Goal: Find specific page/section: Find specific page/section

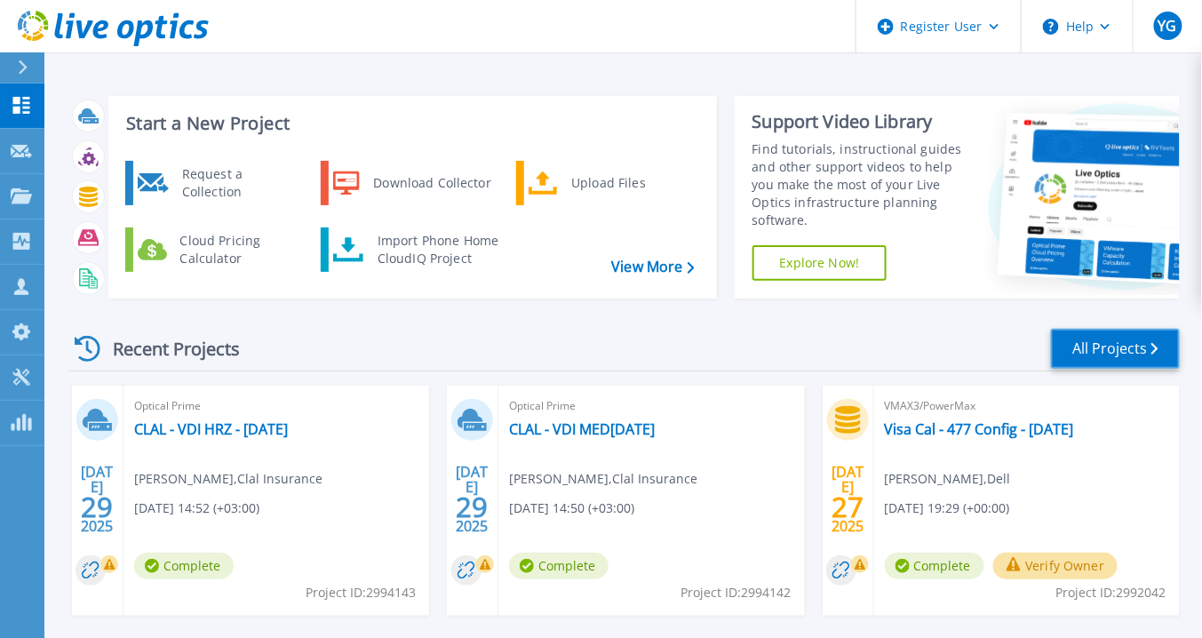
click at [1145, 343] on link "All Projects" at bounding box center [1115, 349] width 129 height 40
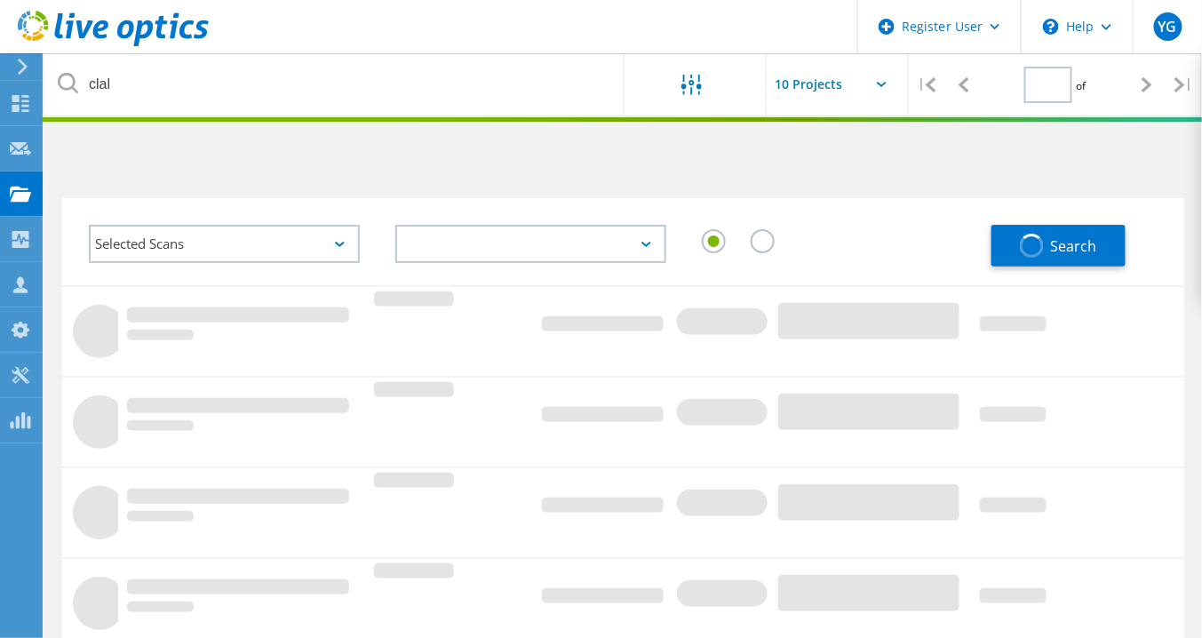
type input "1"
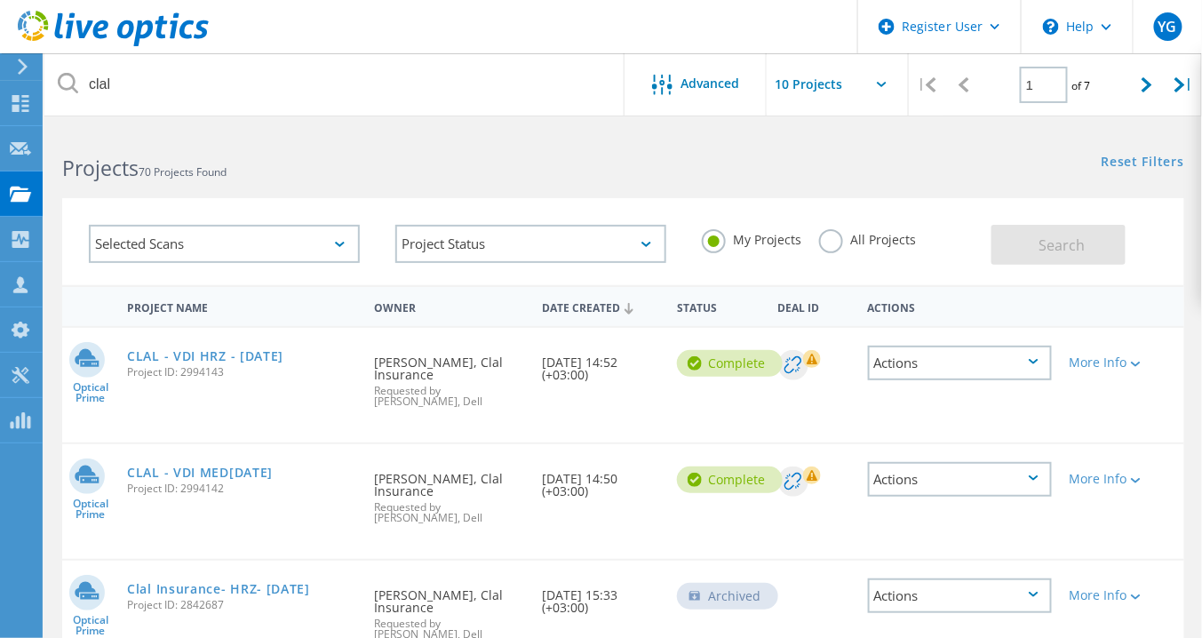
click at [835, 242] on label "All Projects" at bounding box center [867, 237] width 97 height 17
click at [0, 0] on input "All Projects" at bounding box center [0, 0] width 0 height 0
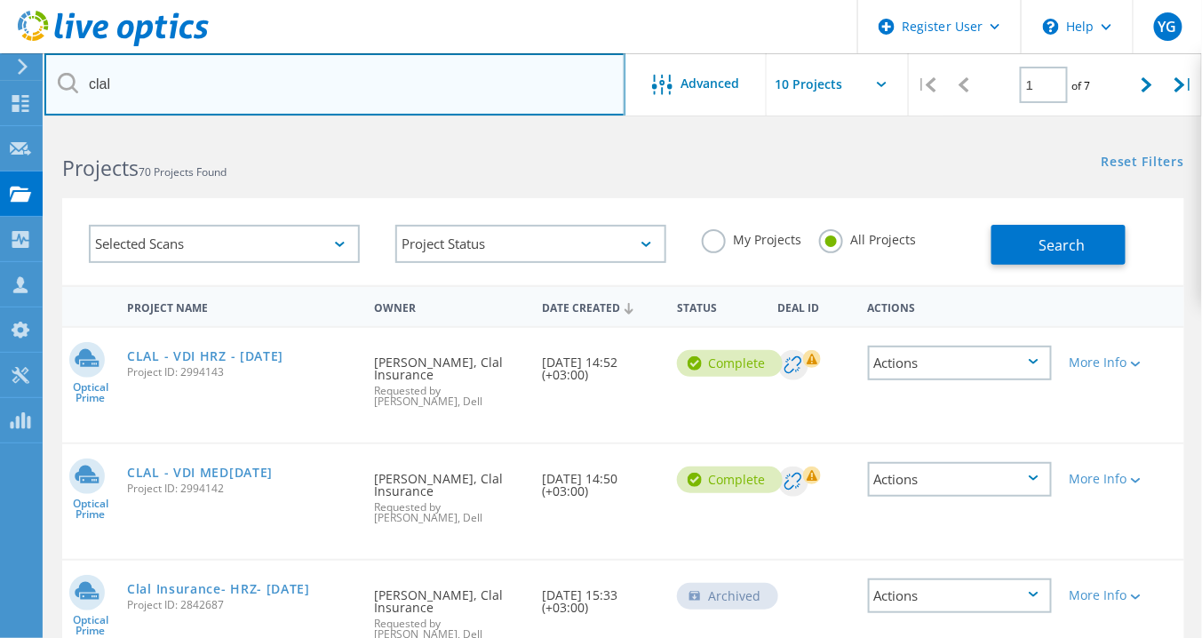
click at [277, 89] on input "clal" at bounding box center [334, 84] width 581 height 62
type input "isra"
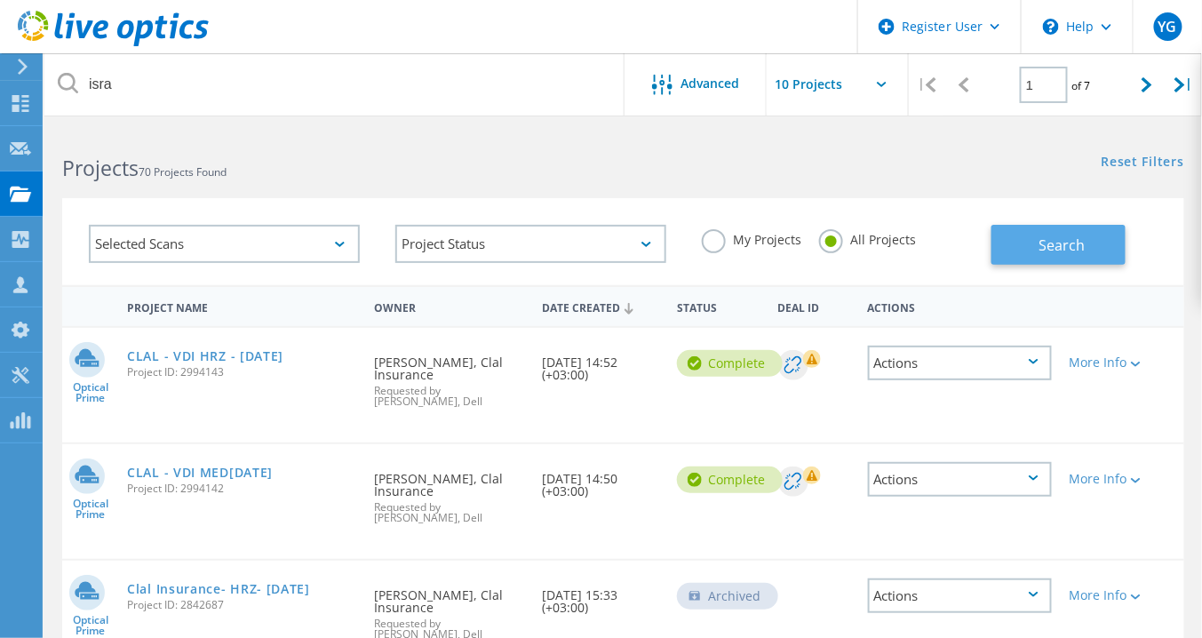
click at [1084, 250] on span "Search" at bounding box center [1061, 245] width 46 height 20
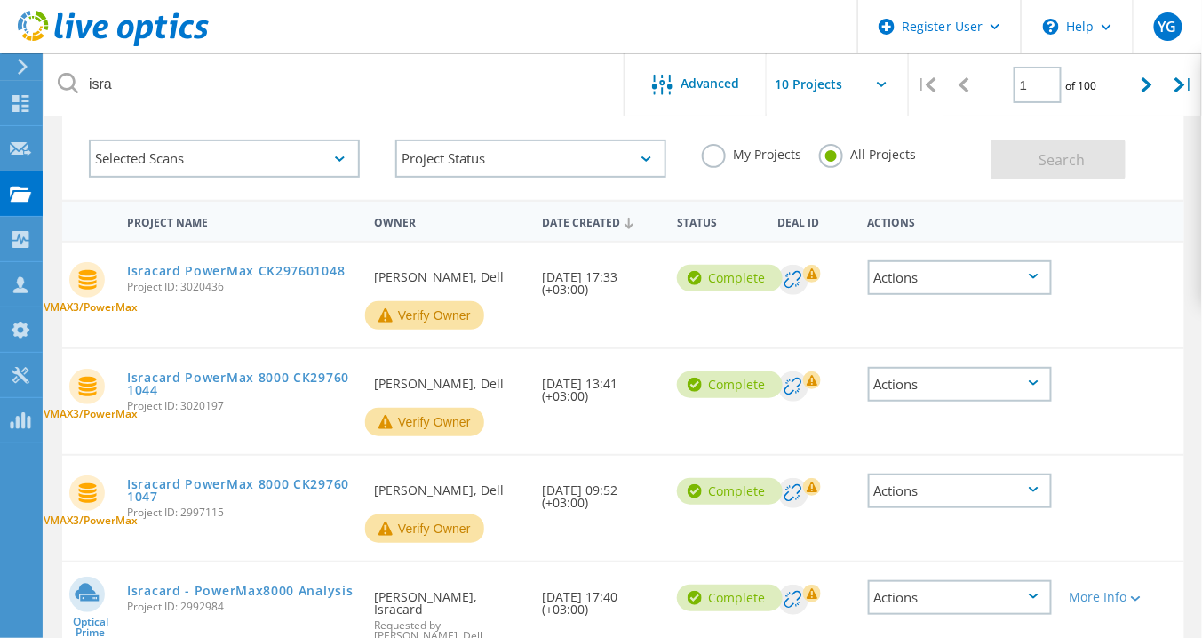
scroll to position [142, 0]
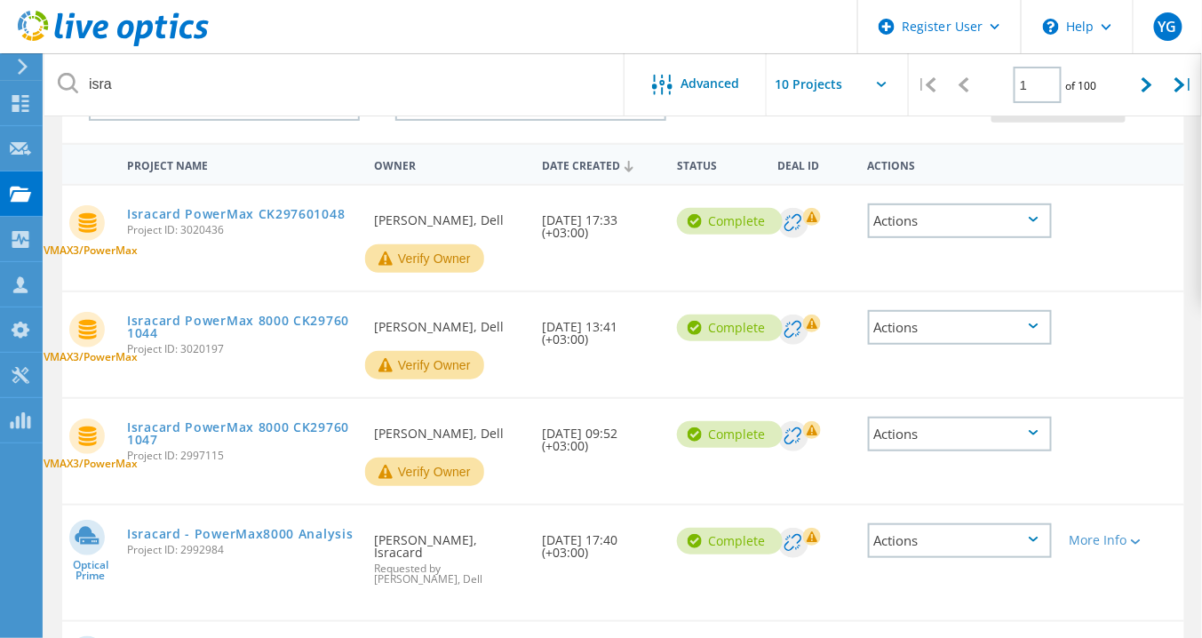
click at [168, 269] on div "VMAX3/PowerMax Isracard PowerMax CK297601048 Project ID: 3020436 Requested By L…" at bounding box center [623, 238] width 1122 height 105
click at [237, 214] on link "Isracard PowerMax CK297601048" at bounding box center [236, 214] width 218 height 12
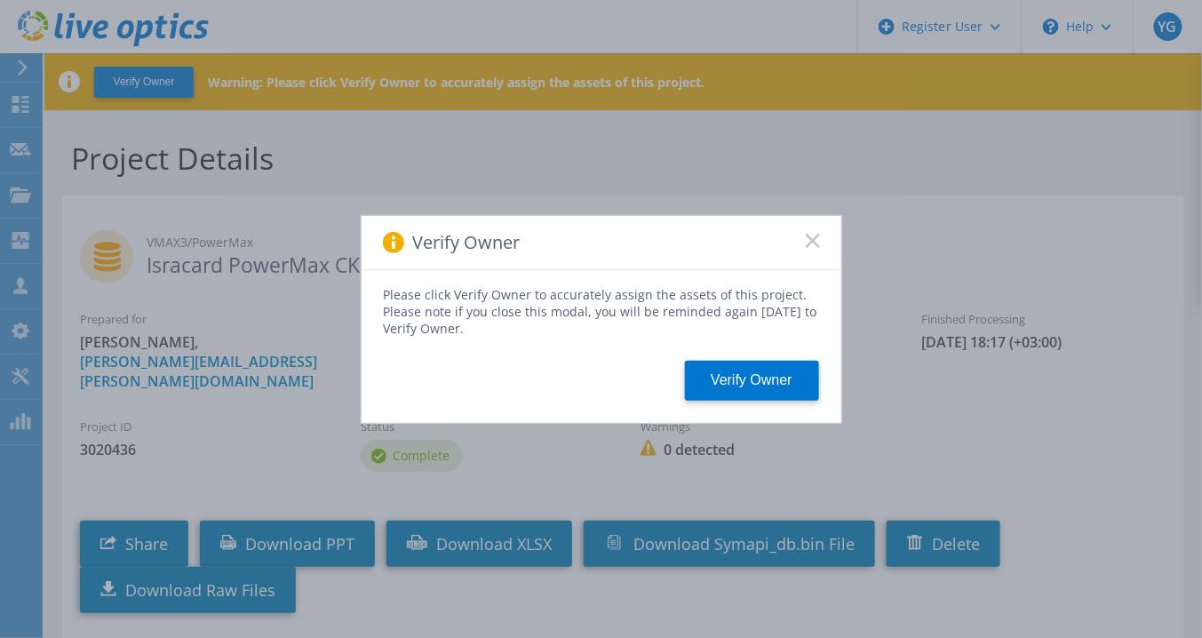
click at [820, 235] on div "Verify Owner" at bounding box center [602, 243] width 480 height 54
click at [807, 242] on icon at bounding box center [813, 241] width 14 height 14
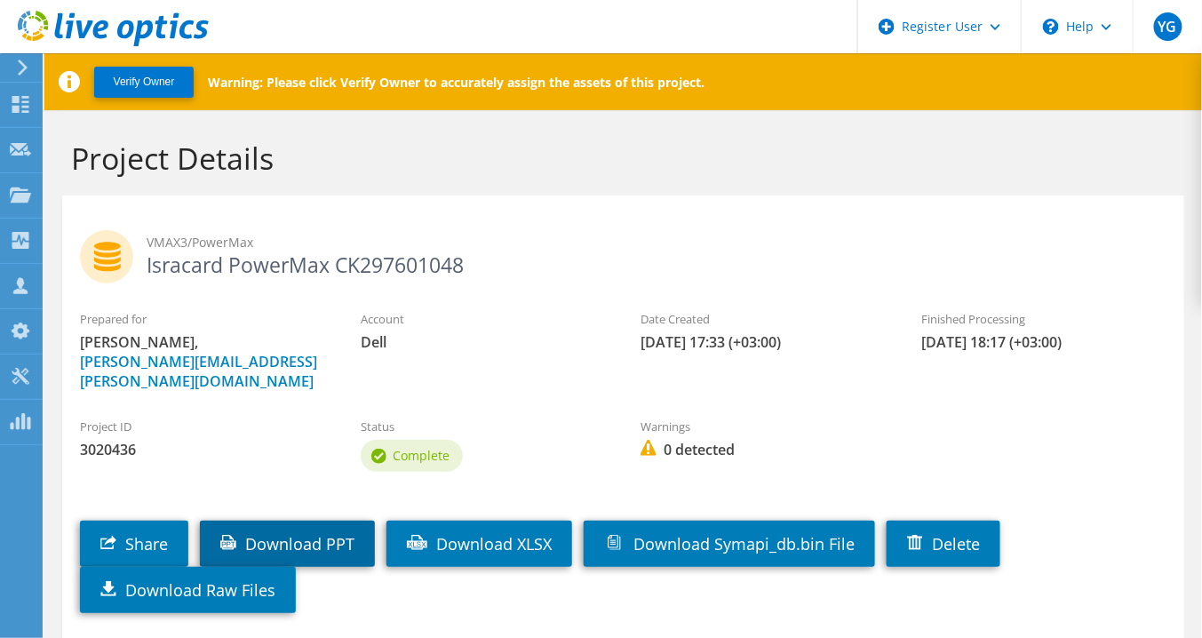
click at [332, 529] on link "Download PPT" at bounding box center [287, 544] width 175 height 46
click at [157, 295] on div "VMAX3/PowerMax Isracard PowerMax CK297601048" at bounding box center [623, 252] width 1122 height 97
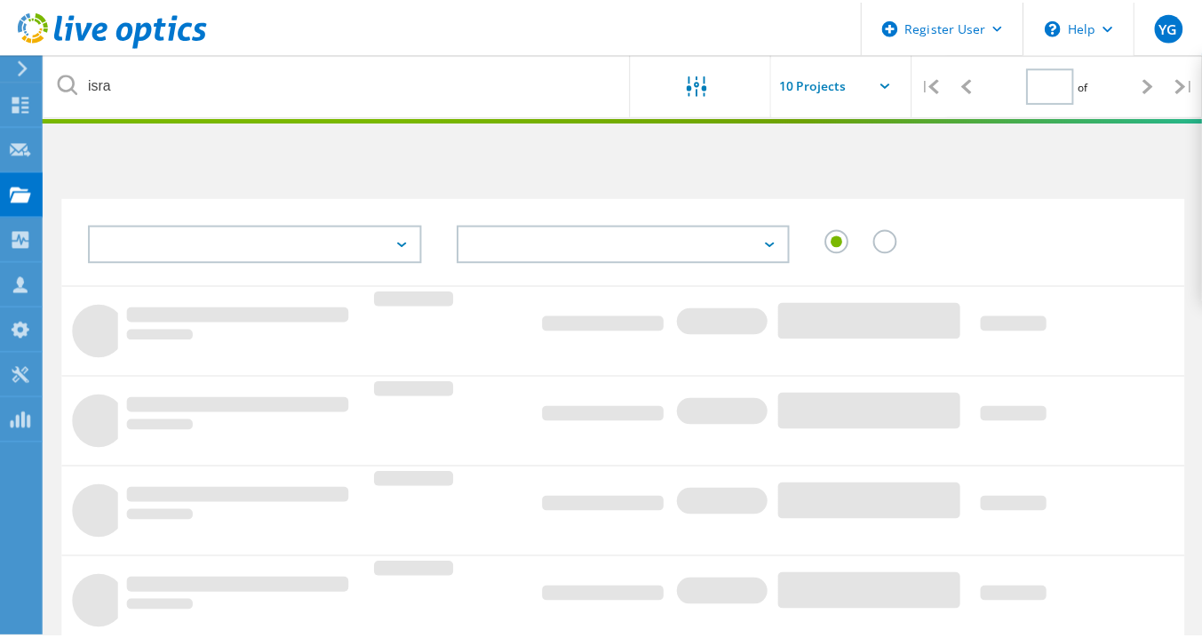
scroll to position [142, 0]
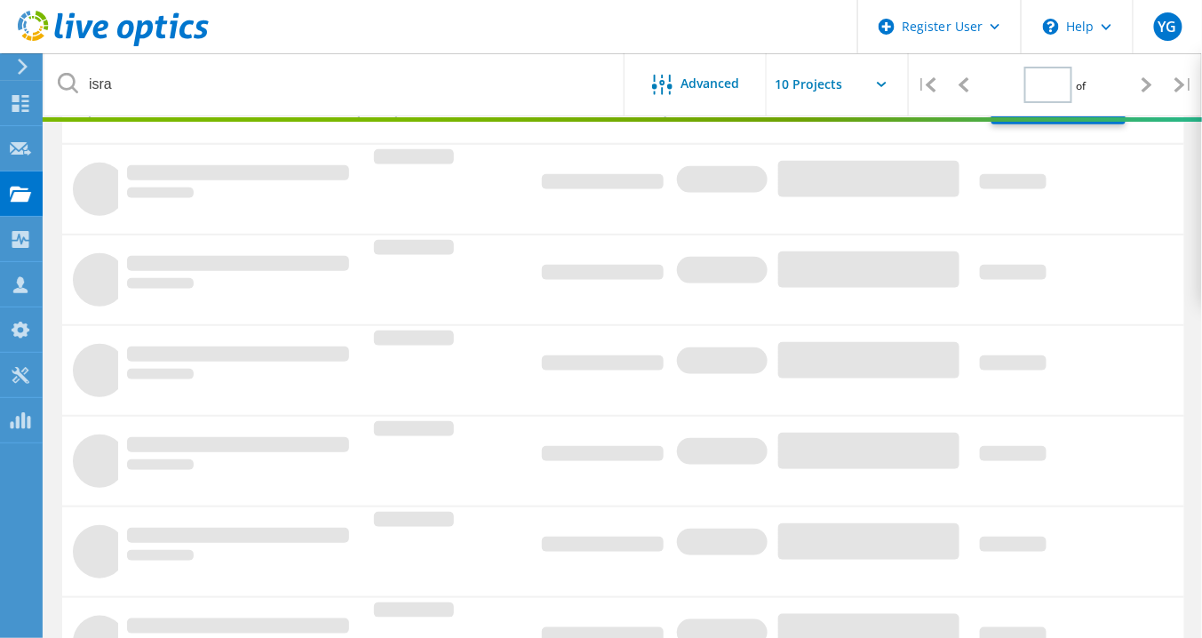
type input "1"
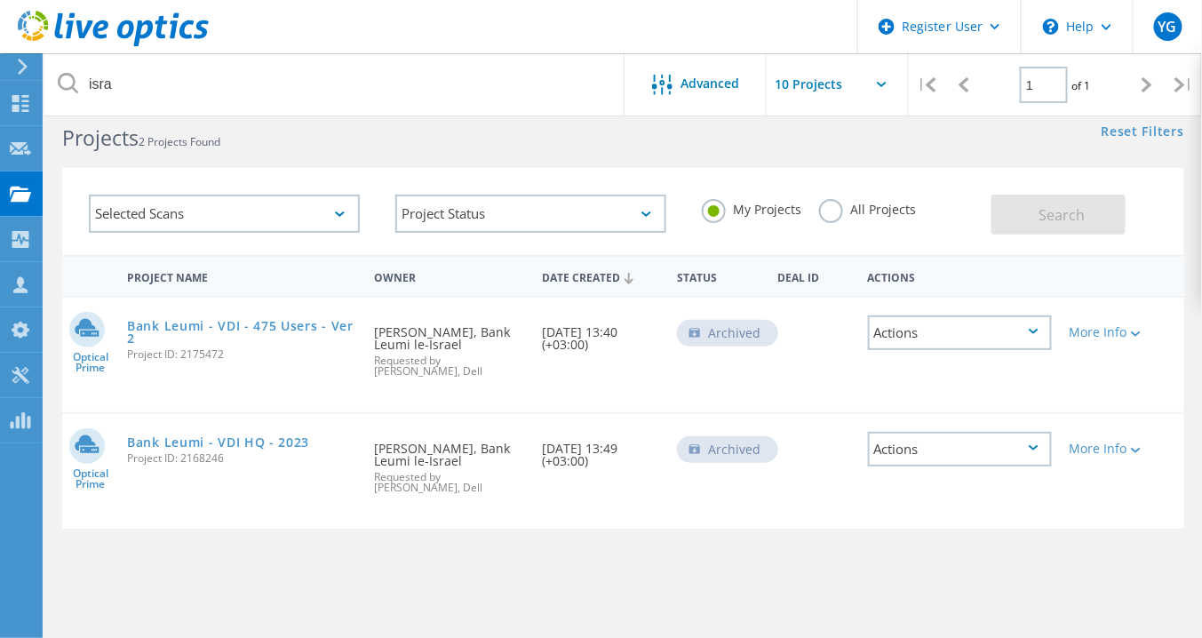
scroll to position [0, 0]
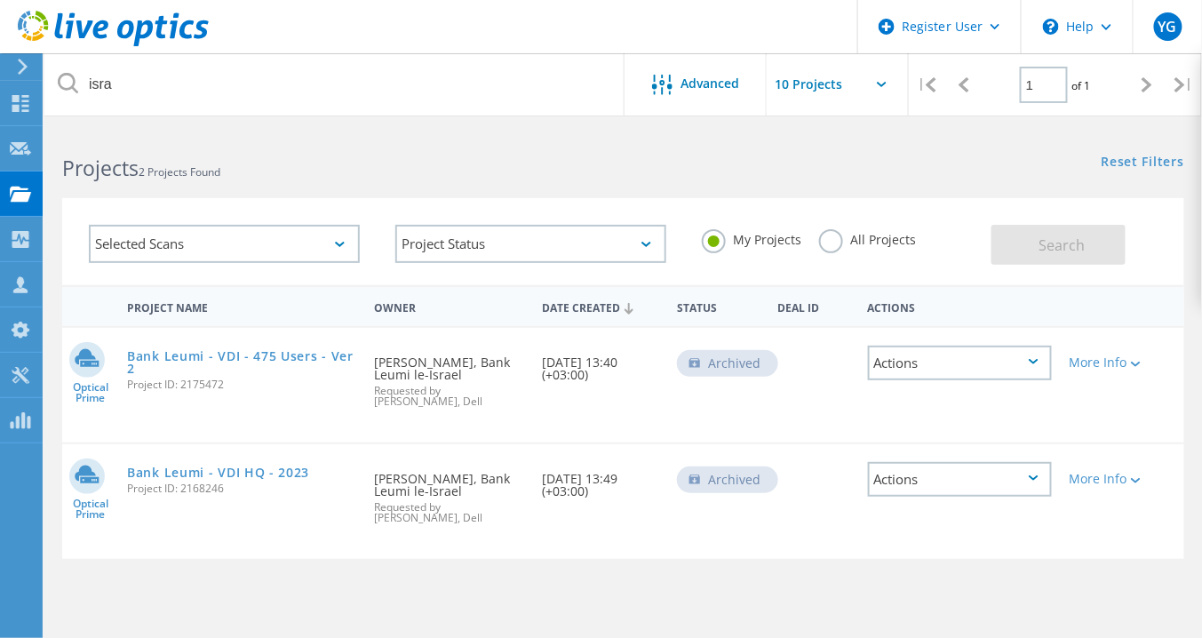
click at [834, 238] on label "All Projects" at bounding box center [867, 237] width 97 height 17
click at [0, 0] on input "All Projects" at bounding box center [0, 0] width 0 height 0
click at [1073, 250] on span "Search" at bounding box center [1061, 245] width 46 height 20
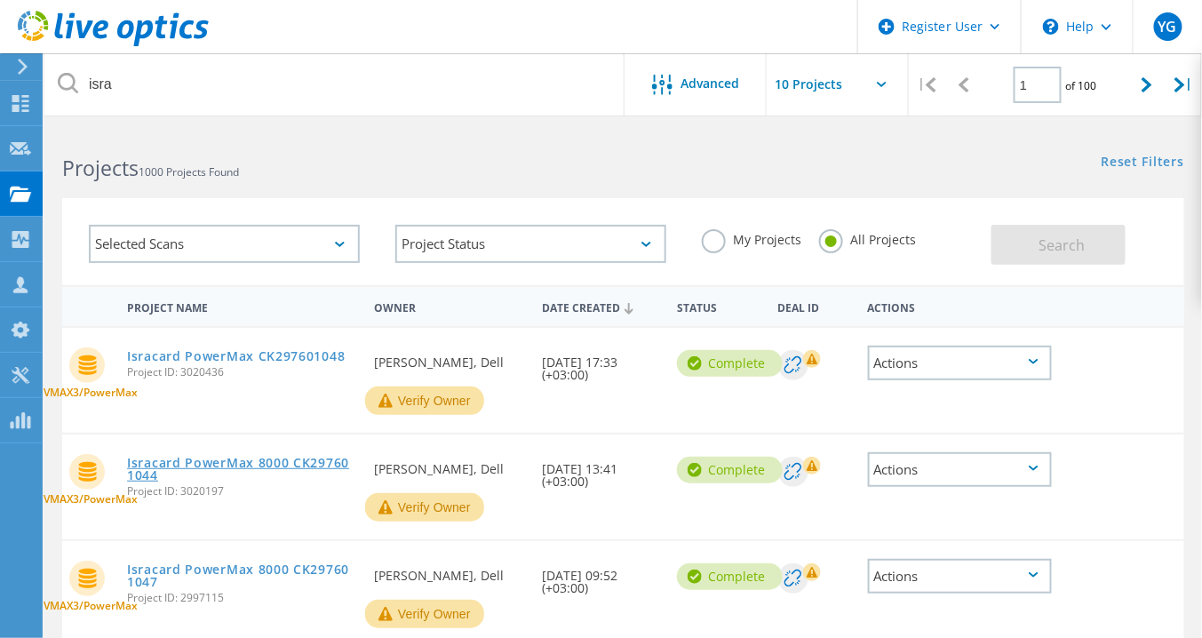
click at [248, 462] on link "Isracard PowerMax 8000 CK297601044" at bounding box center [241, 469] width 229 height 25
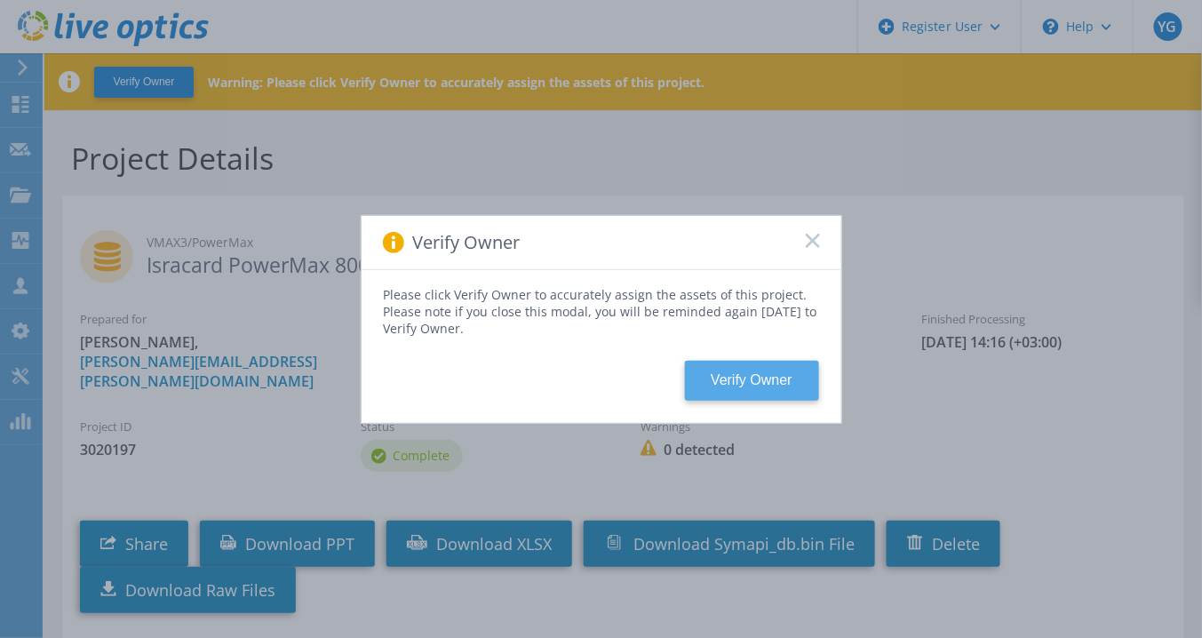
click at [791, 363] on button "Verify Owner" at bounding box center [752, 381] width 134 height 40
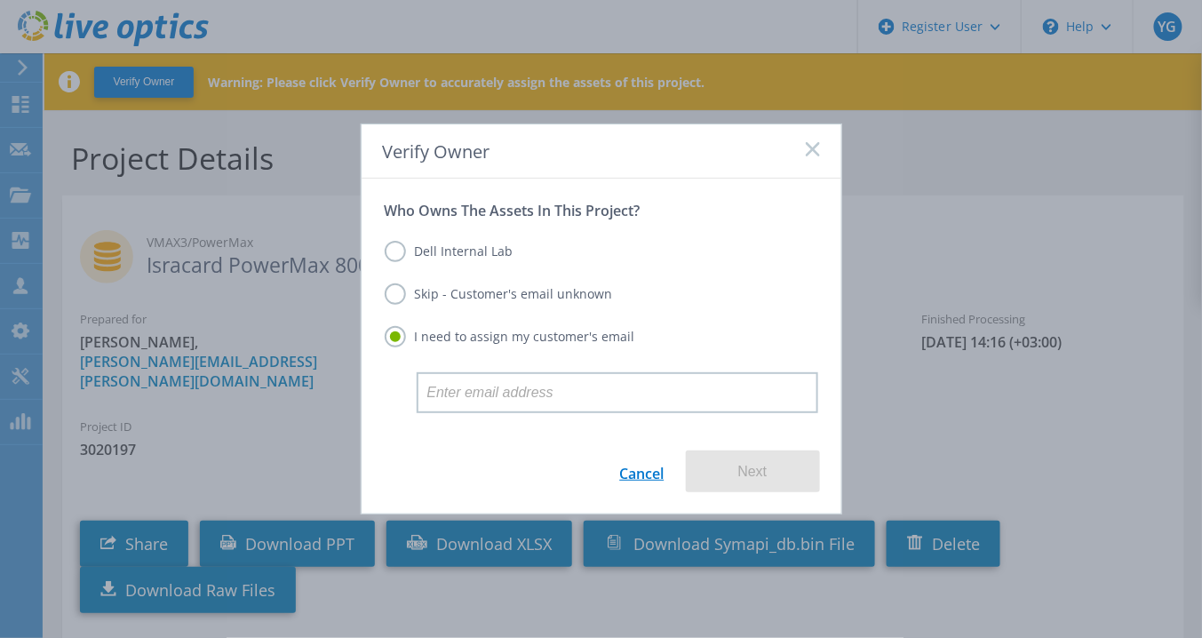
click at [644, 478] on link "Cancel" at bounding box center [642, 471] width 44 height 42
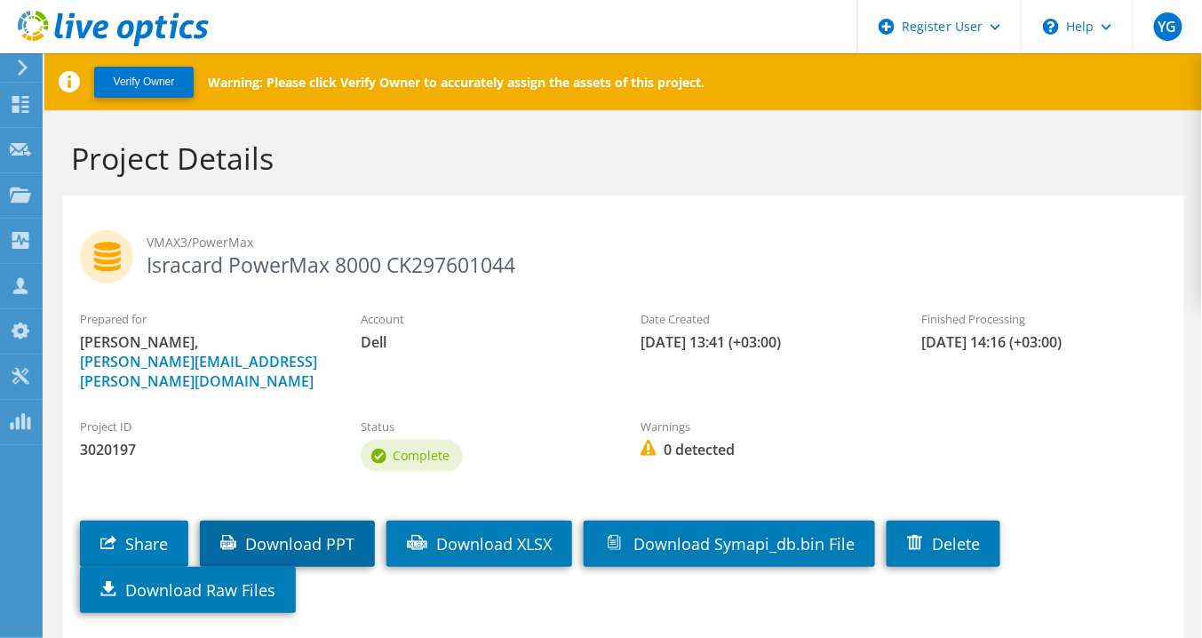
click at [259, 527] on link "Download PPT" at bounding box center [287, 544] width 175 height 46
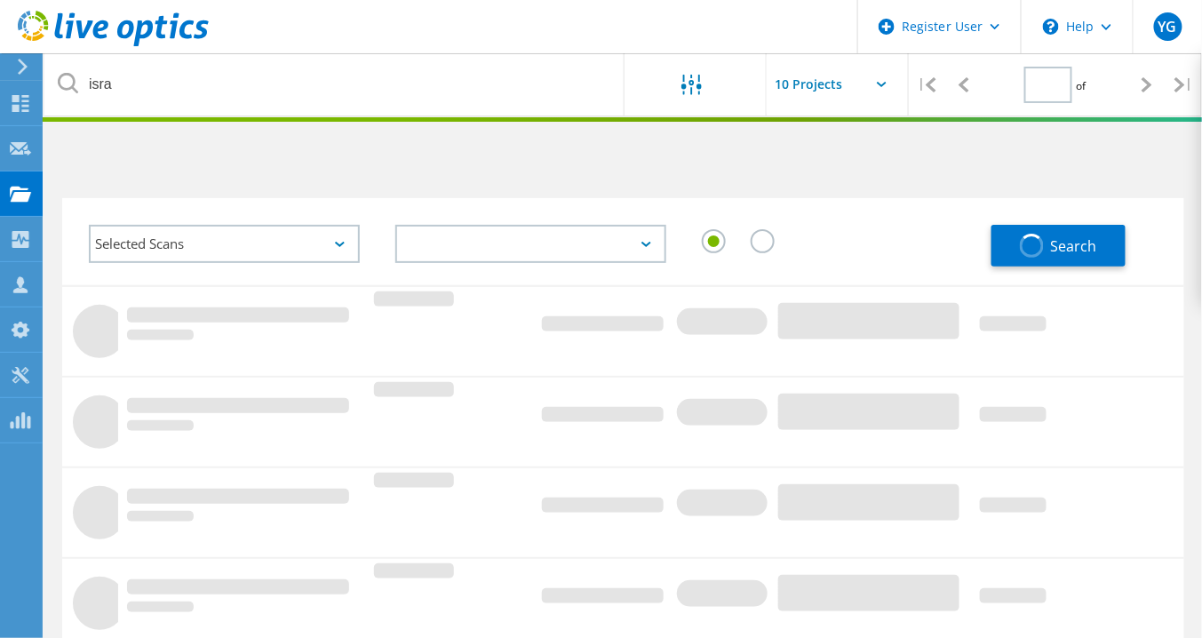
type input "1"
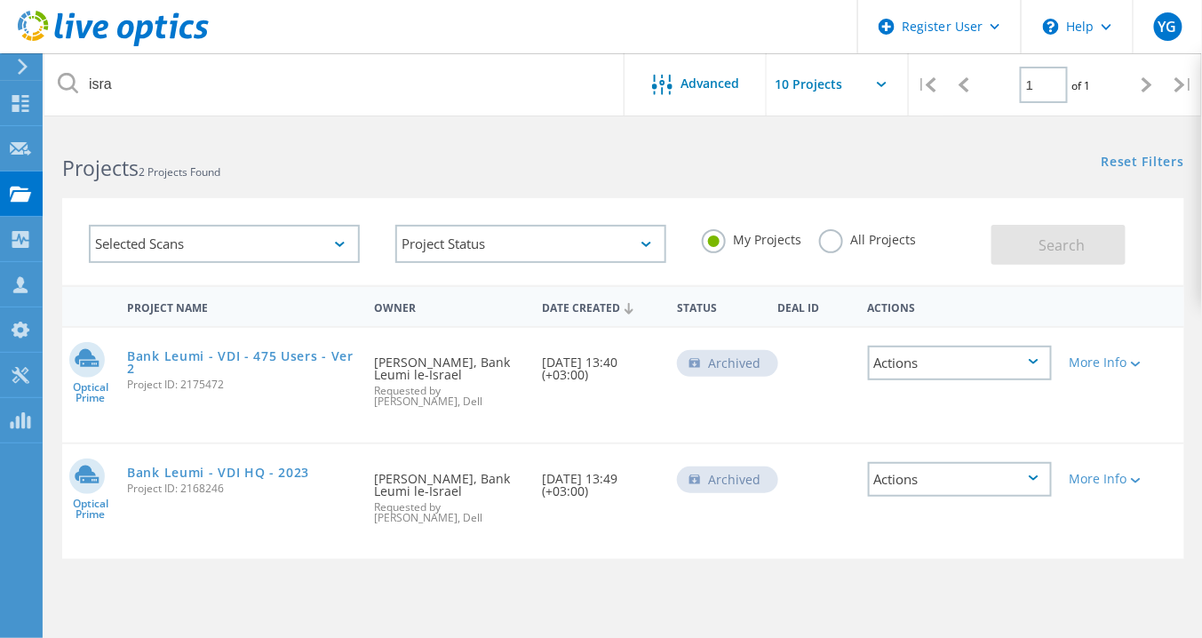
click at [837, 237] on label "All Projects" at bounding box center [867, 237] width 97 height 17
click at [0, 0] on input "All Projects" at bounding box center [0, 0] width 0 height 0
click at [1061, 243] on span "Search" at bounding box center [1061, 245] width 46 height 20
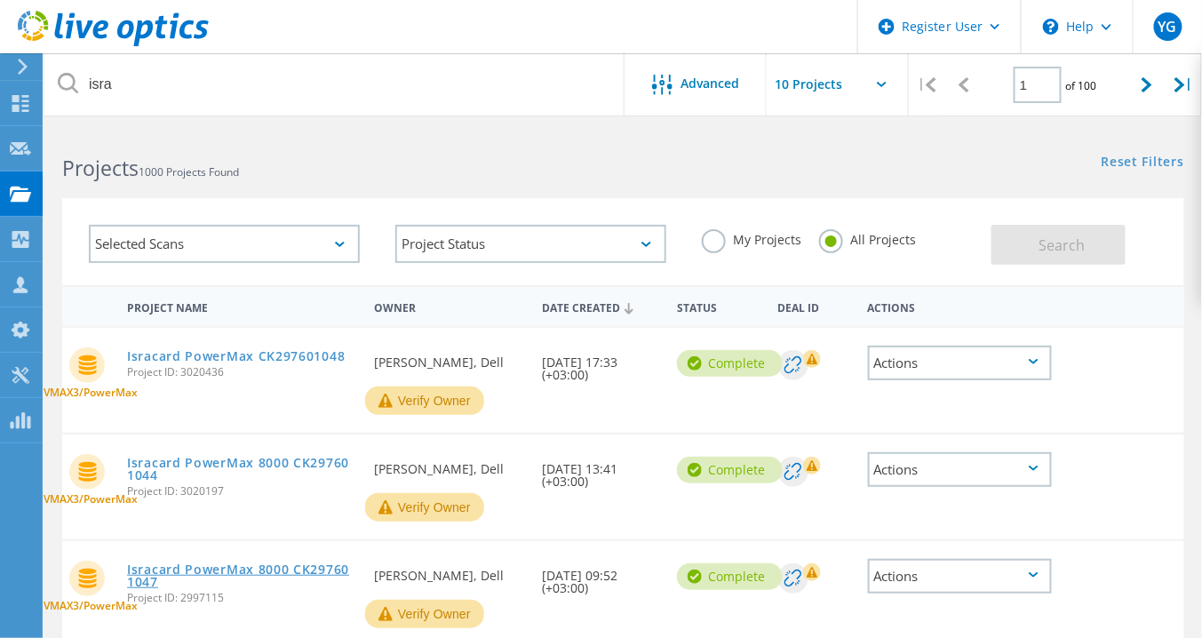
click at [198, 563] on link "Isracard PowerMax 8000 CK297601047" at bounding box center [241, 575] width 229 height 25
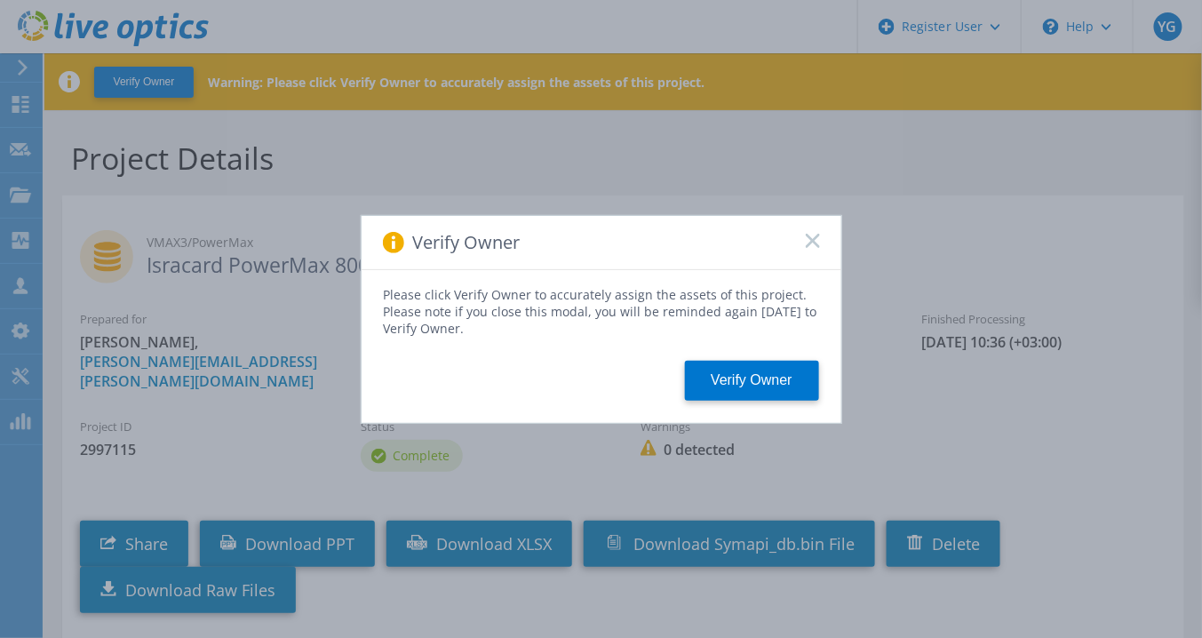
click at [822, 243] on div "Verify Owner" at bounding box center [602, 243] width 480 height 54
click at [816, 242] on icon at bounding box center [813, 241] width 14 height 14
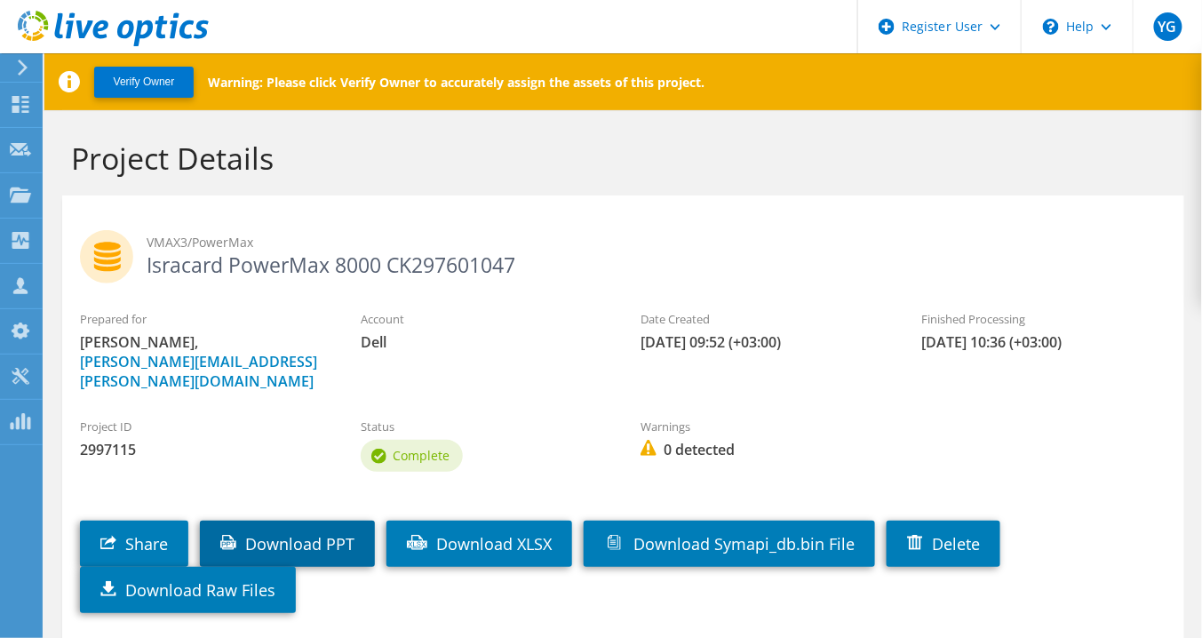
click at [339, 531] on link "Download PPT" at bounding box center [287, 544] width 175 height 46
